Goal: Information Seeking & Learning: Learn about a topic

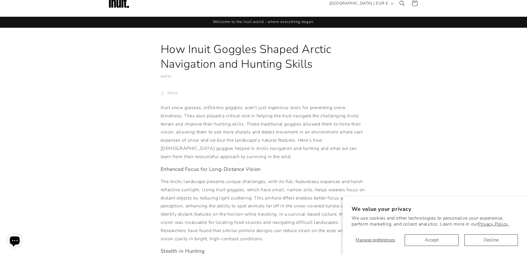
scroll to position [28, 0]
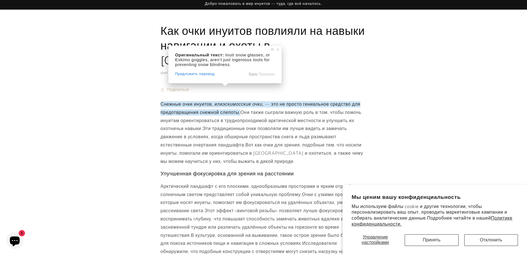
click at [304, 102] on p "Снежные очки инуитов, или эскимосские очки , — это не просто гениальное средств…" at bounding box center [264, 132] width 206 height 65
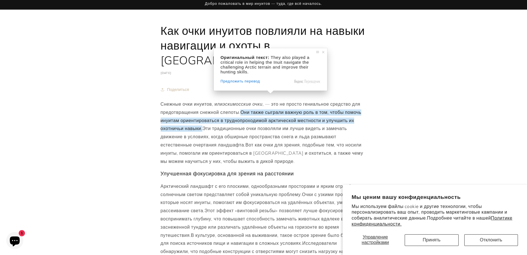
drag, startPoint x: 273, startPoint y: 87, endPoint x: 264, endPoint y: 100, distance: 15.2
click at [264, 100] on p "Снежные очки инуитов, или эскимосские очки , — это не просто гениальное средств…" at bounding box center [264, 132] width 206 height 65
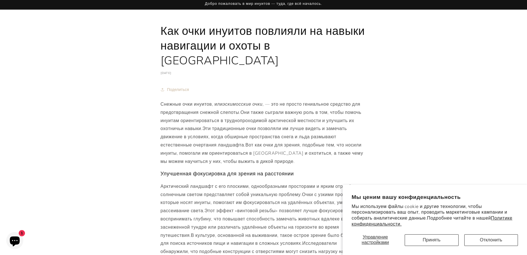
click at [266, 110] on ya-tr-span "Они также сыграли важную роль в том, чтобы помочь инуитам ориентироваться в тру…" at bounding box center [261, 121] width 201 height 23
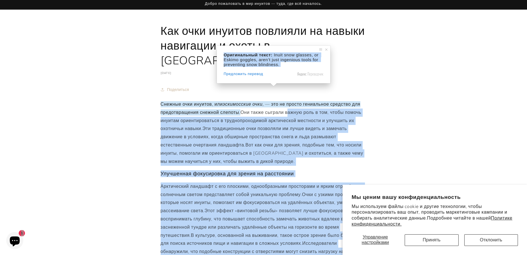
drag, startPoint x: 272, startPoint y: 89, endPoint x: 288, endPoint y: 100, distance: 19.7
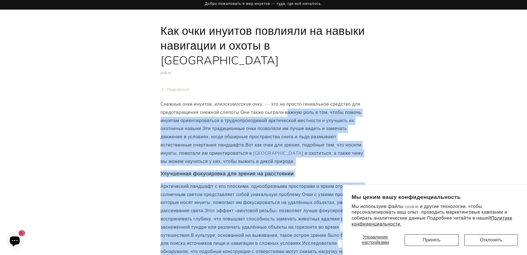
click at [276, 111] on p "Снежные очки инуитов, или эскимосские очки , — это не просто гениальное средств…" at bounding box center [264, 132] width 206 height 65
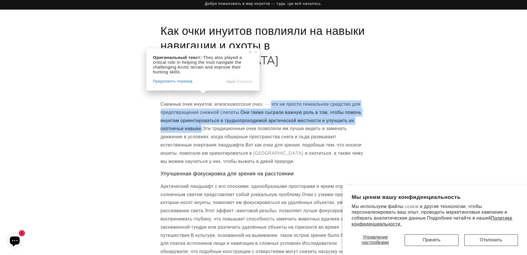
drag, startPoint x: 272, startPoint y: 90, endPoint x: 201, endPoint y: 113, distance: 74.8
click at [201, 113] on p "Снежные очки инуитов, или эскимосские очки , — это не просто гениальное средств…" at bounding box center [264, 132] width 206 height 65
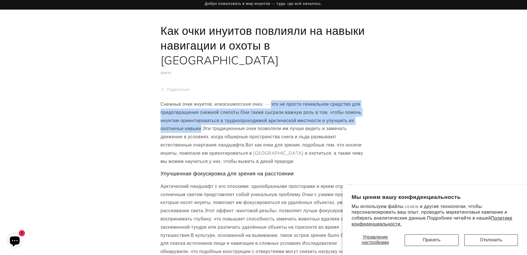
copy p "это не просто гениальное средство для предотвращения снежной слепоты. Они также…"
